Goal: Task Accomplishment & Management: Manage account settings

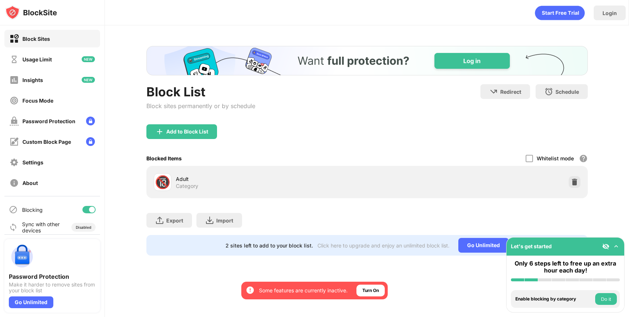
click at [275, 177] on div "Adult" at bounding box center [271, 179] width 191 height 8
click at [208, 140] on div "Add to Block List" at bounding box center [366, 137] width 441 height 26
click at [207, 136] on div "Add to Block List" at bounding box center [181, 131] width 71 height 15
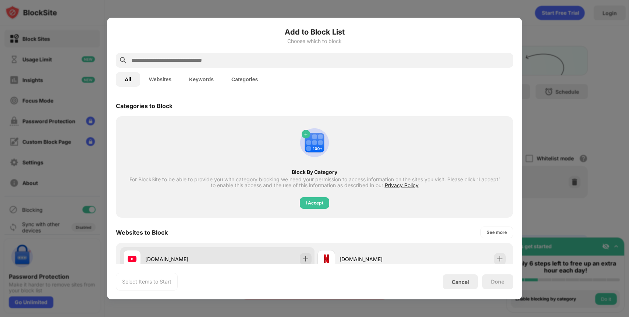
click at [192, 256] on div "[DOMAIN_NAME]" at bounding box center [181, 259] width 72 height 8
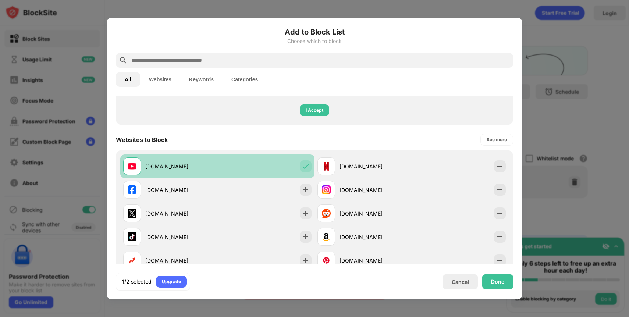
scroll to position [94, 0]
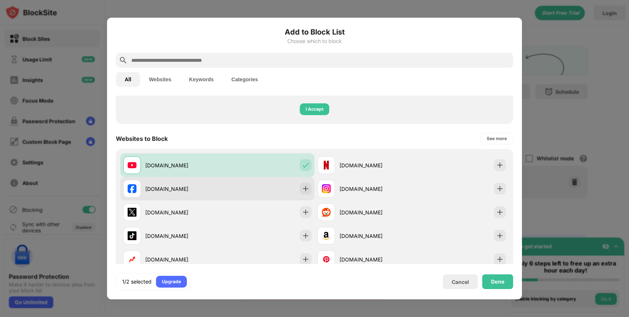
click at [239, 187] on div "[DOMAIN_NAME]" at bounding box center [217, 189] width 194 height 24
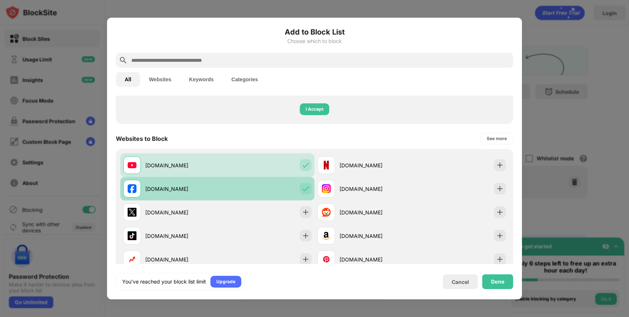
scroll to position [0, 0]
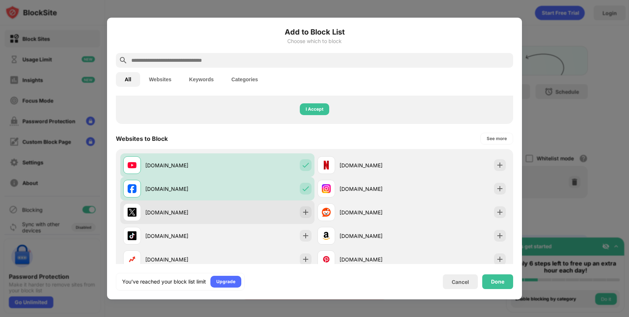
click at [299, 212] on div "[DOMAIN_NAME]" at bounding box center [217, 212] width 194 height 24
click at [301, 212] on div at bounding box center [306, 212] width 12 height 12
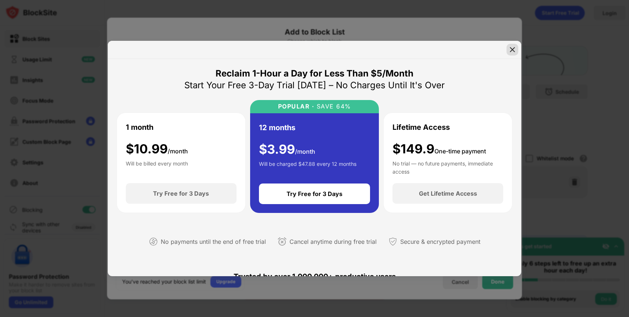
click at [507, 49] on div at bounding box center [513, 50] width 12 height 12
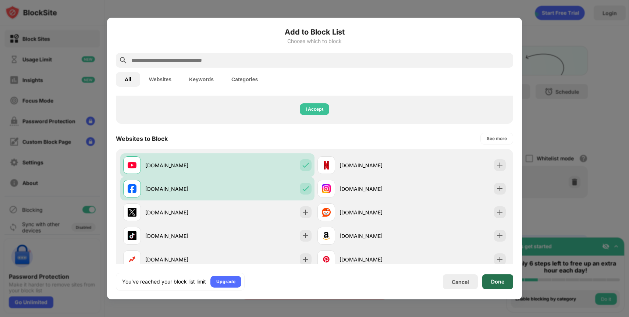
click at [497, 285] on div "Done" at bounding box center [497, 281] width 31 height 15
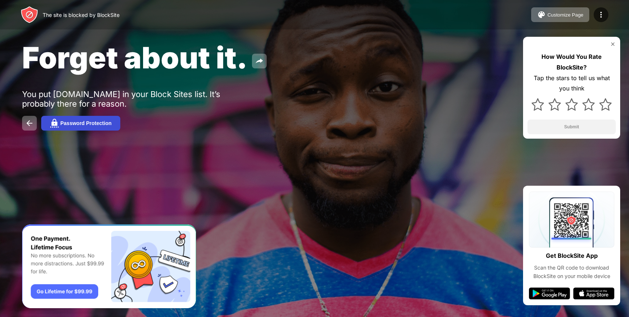
click at [113, 120] on button "Password Protection" at bounding box center [80, 123] width 79 height 15
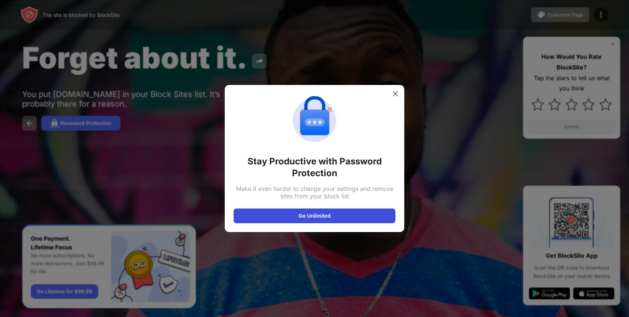
click at [276, 219] on button "Go Unlimited" at bounding box center [315, 216] width 162 height 15
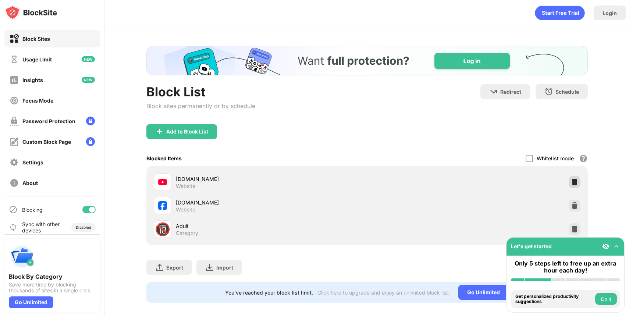
click at [576, 182] on img at bounding box center [574, 181] width 7 height 7
